Goal: Task Accomplishment & Management: Complete application form

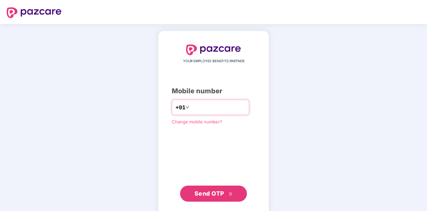
click at [223, 112] on input "number" at bounding box center [218, 107] width 55 height 11
type input "**********"
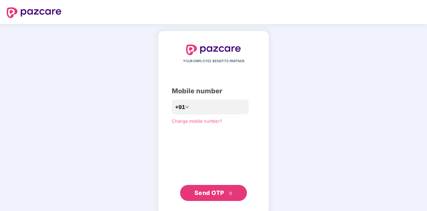
click at [197, 199] on button "Send OTP" at bounding box center [213, 193] width 67 height 16
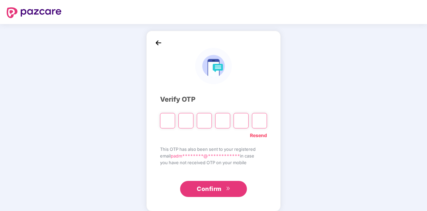
type input "*"
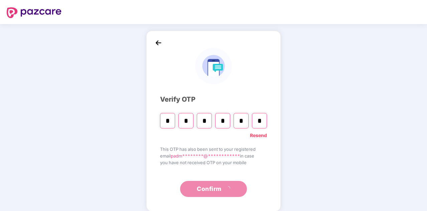
type input "*"
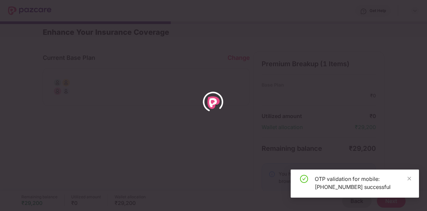
click at [413, 177] on div "OTP validation for mobile: [PHONE_NUMBER] successful" at bounding box center [354, 183] width 128 height 28
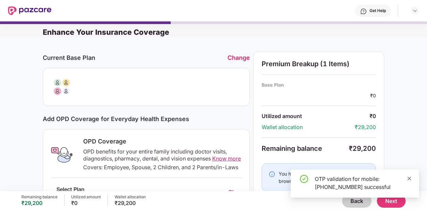
click at [407, 176] on icon "close" at bounding box center [409, 178] width 5 height 5
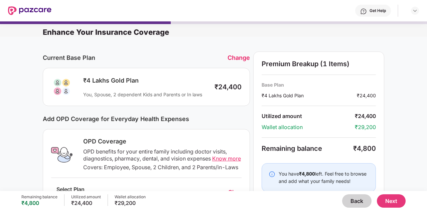
click at [237, 57] on div "Change" at bounding box center [238, 57] width 22 height 7
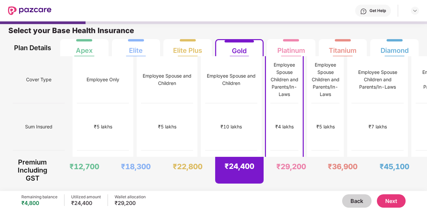
click at [386, 196] on button "Next" at bounding box center [391, 200] width 29 height 13
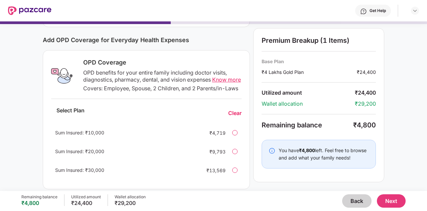
scroll to position [78, 0]
click at [212, 83] on span "Know more" at bounding box center [226, 79] width 29 height 7
